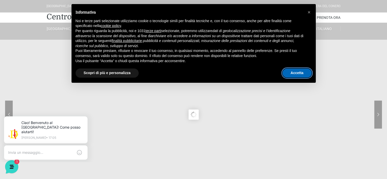
click at [295, 74] on button "Accetta" at bounding box center [296, 72] width 29 height 9
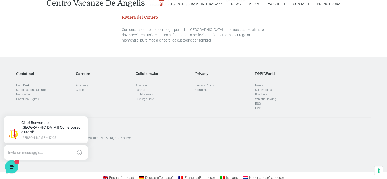
scroll to position [1541, 0]
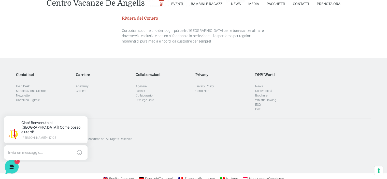
click at [11, 166] on icon at bounding box center [11, 166] width 4 height 4
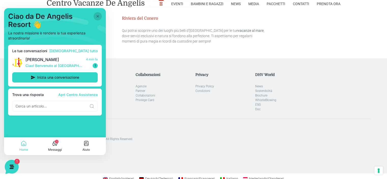
click at [11, 166] on icon at bounding box center [11, 166] width 4 height 4
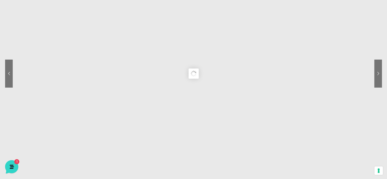
scroll to position [0, 0]
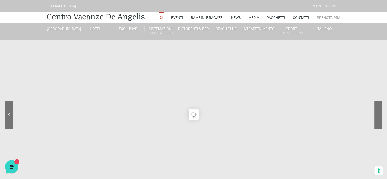
click at [329, 18] on link "Prenota Ora" at bounding box center [329, 17] width 24 height 10
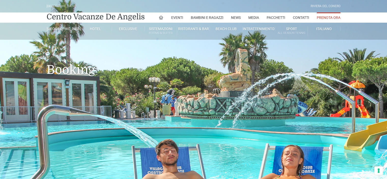
type input "10/08/2025"
type input "11/08/2025"
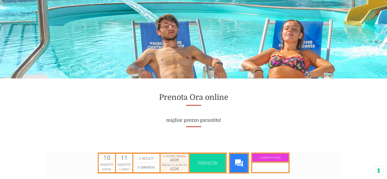
scroll to position [178, 0]
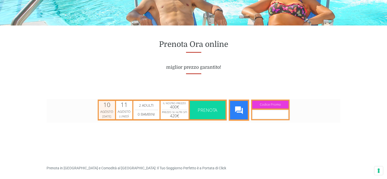
click at [110, 112] on div "Agosto" at bounding box center [106, 111] width 15 height 5
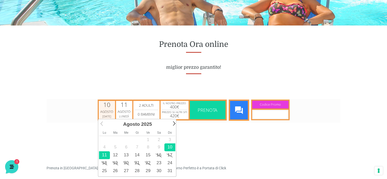
scroll to position [0, 0]
click at [115, 162] on link "19" at bounding box center [115, 163] width 11 height 8
type input "19/08/2025"
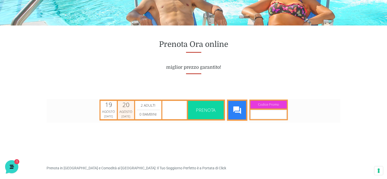
click at [125, 113] on div "Agosto" at bounding box center [125, 111] width 15 height 5
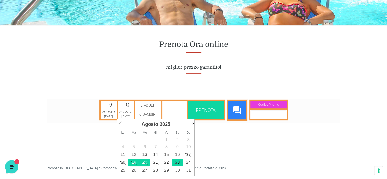
click at [179, 162] on link "23" at bounding box center [177, 162] width 11 height 8
type input "23/08/2025"
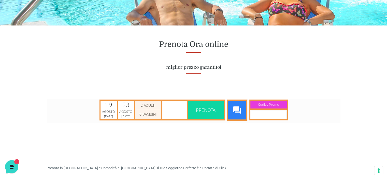
click at [147, 106] on select "2 Adulti 3 Adulti 4 Adulti 5 Adulti 6 Adulti 7 Adulti 8 Adulti 9 Adulti 10 Adul…" at bounding box center [148, 105] width 23 height 6
select select "5"
click at [137, 102] on select "2 Adulti 3 Adulti 4 Adulti 5 Adulti 6 Adulti 7 Adulti 8 Adulti 9 Adulti 10 Adul…" at bounding box center [148, 105] width 23 height 6
click at [206, 108] on span "Prenota" at bounding box center [206, 110] width 20 height 6
